Goal: Task Accomplishment & Management: Use online tool/utility

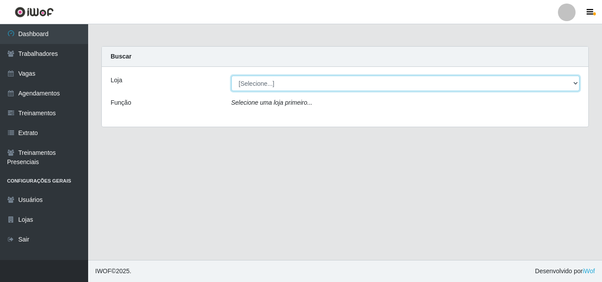
click at [576, 85] on select "[Selecione...] Castelinho Supermercado" at bounding box center [405, 83] width 348 height 15
select select "377"
click at [231, 76] on select "[Selecione...] Castelinho Supermercado" at bounding box center [405, 83] width 348 height 15
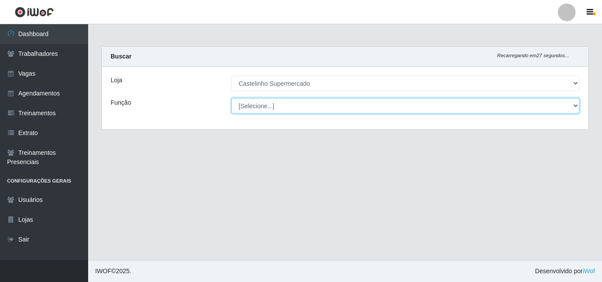
click at [579, 107] on select "[Selecione...] ASG ASG + ASG ++ Balconista de Açougue Balconista de Açougue + B…" at bounding box center [405, 105] width 348 height 15
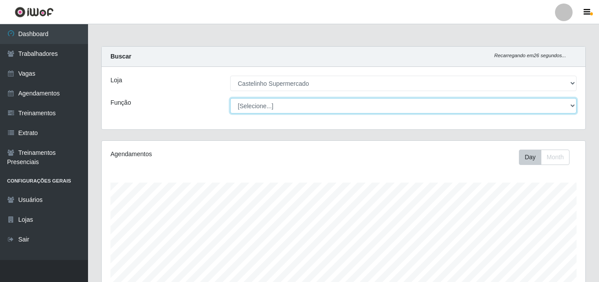
scroll to position [183, 484]
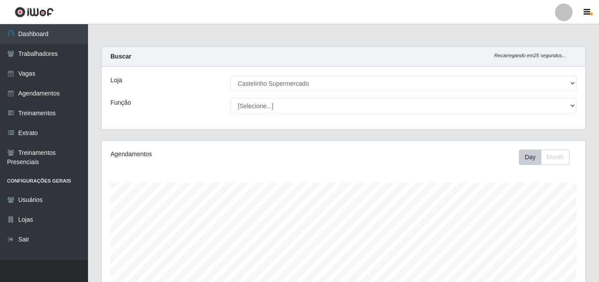
click at [185, 13] on header "Perfil Alterar Senha Sair" at bounding box center [299, 12] width 599 height 24
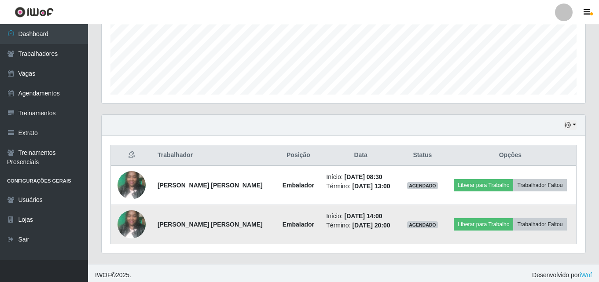
scroll to position [224, 0]
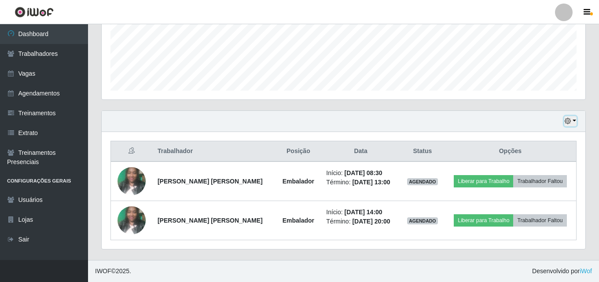
click at [573, 123] on button "button" at bounding box center [571, 121] width 12 height 10
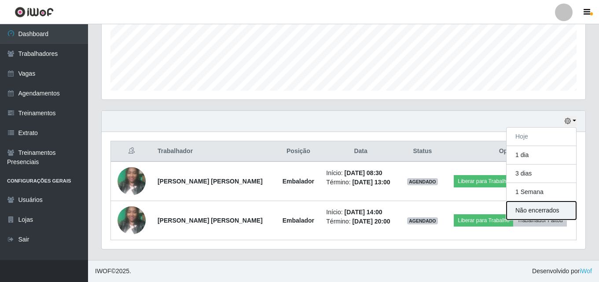
click at [529, 209] on button "Não encerrados" at bounding box center [542, 211] width 70 height 18
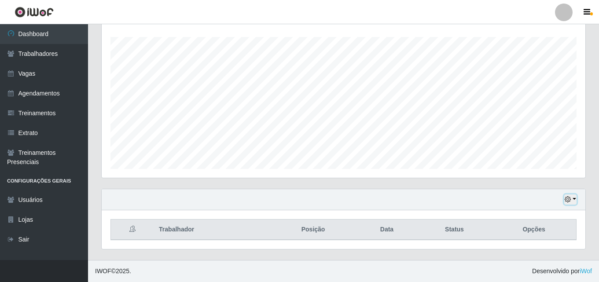
click at [571, 200] on icon "button" at bounding box center [568, 199] width 6 height 6
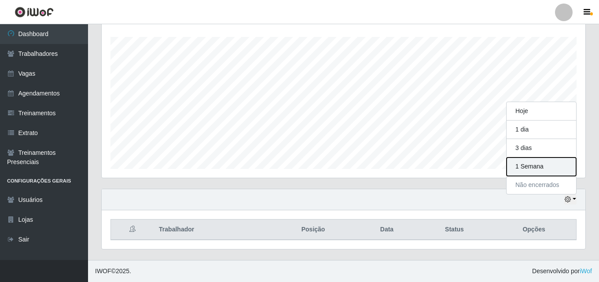
click at [523, 166] on button "1 Semana" at bounding box center [542, 167] width 70 height 18
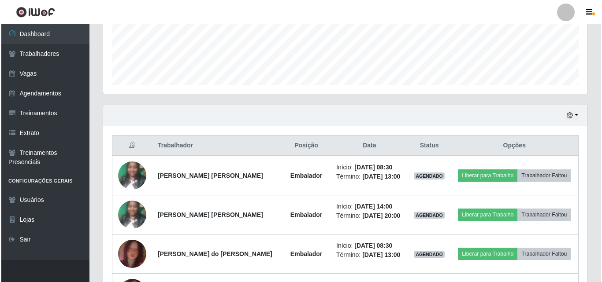
scroll to position [229, 0]
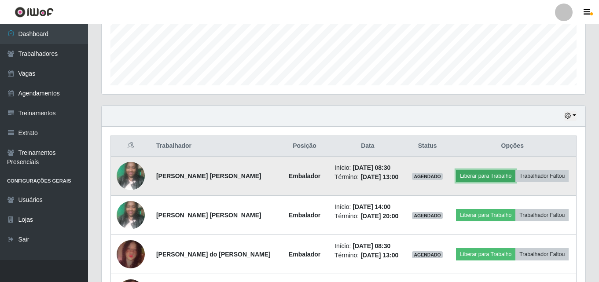
click at [491, 176] on button "Liberar para Trabalho" at bounding box center [485, 176] width 59 height 12
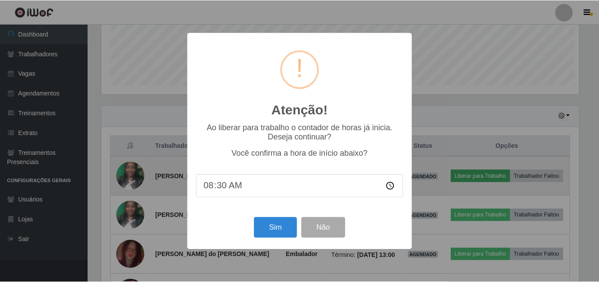
scroll to position [183, 480]
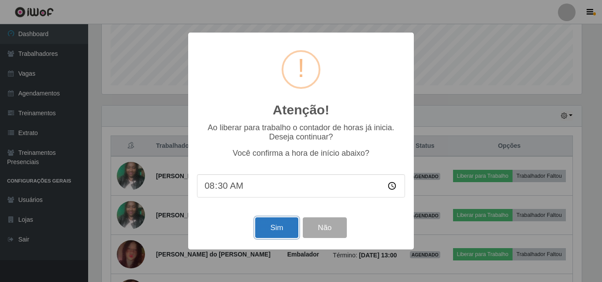
click at [274, 229] on button "Sim" at bounding box center [276, 228] width 43 height 21
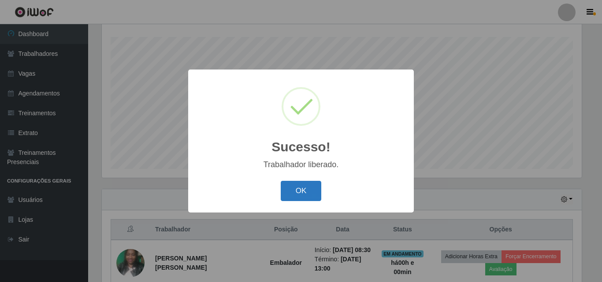
click at [300, 188] on button "OK" at bounding box center [301, 191] width 41 height 21
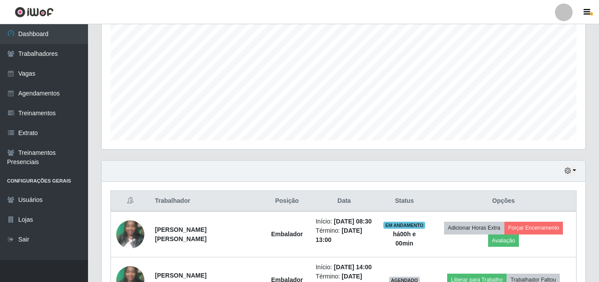
scroll to position [234, 0]
